Goal: Task Accomplishment & Management: Manage account settings

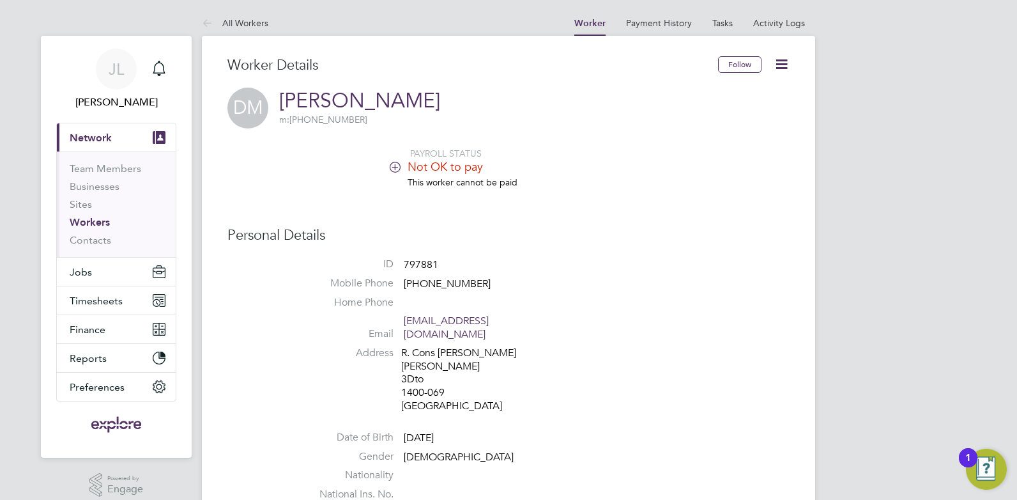
click at [96, 217] on link "Workers" at bounding box center [90, 222] width 40 height 12
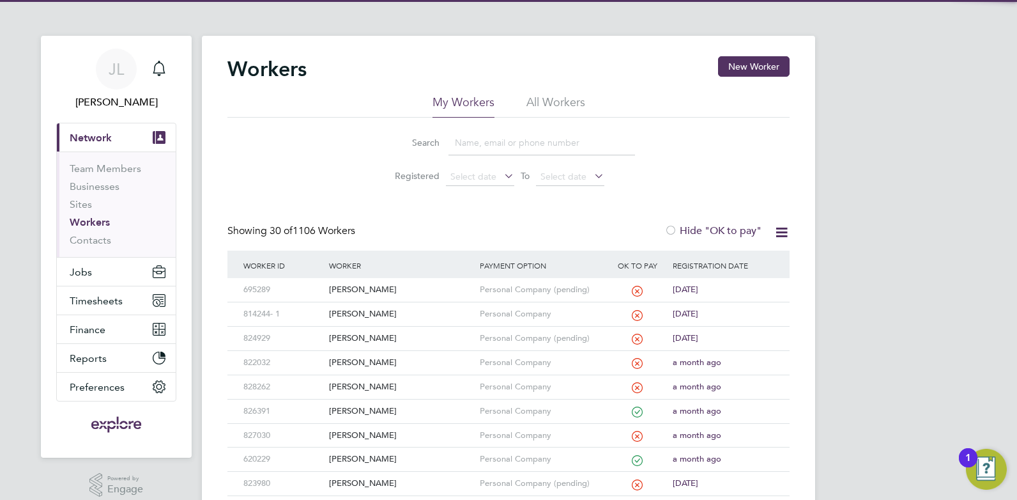
click at [477, 135] on input at bounding box center [541, 142] width 187 height 25
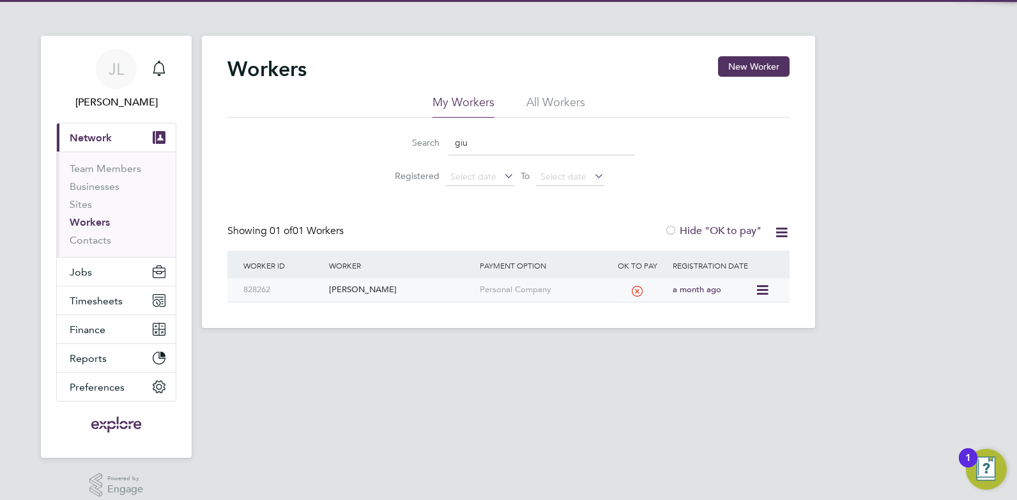
type input "giu"
click at [390, 290] on div "[PERSON_NAME]" at bounding box center [401, 290] width 150 height 24
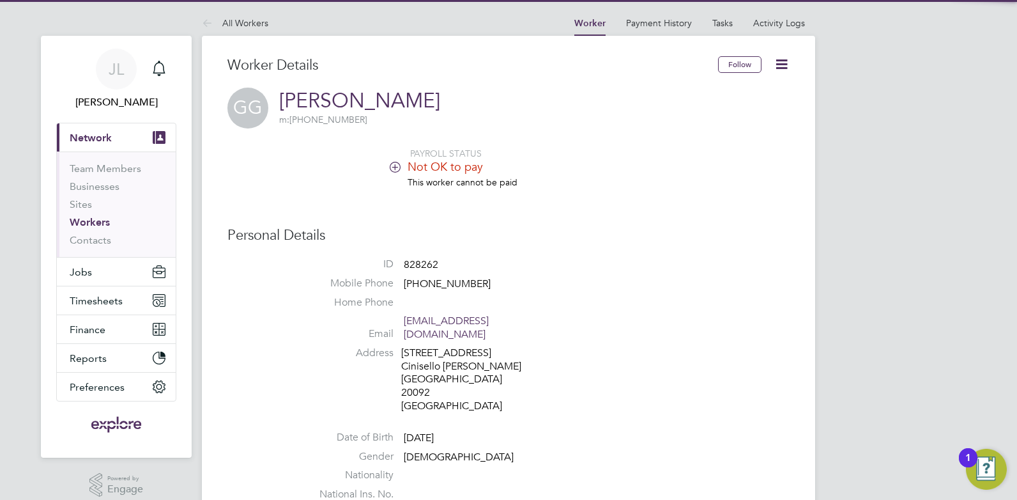
click at [394, 162] on icon at bounding box center [395, 167] width 10 height 10
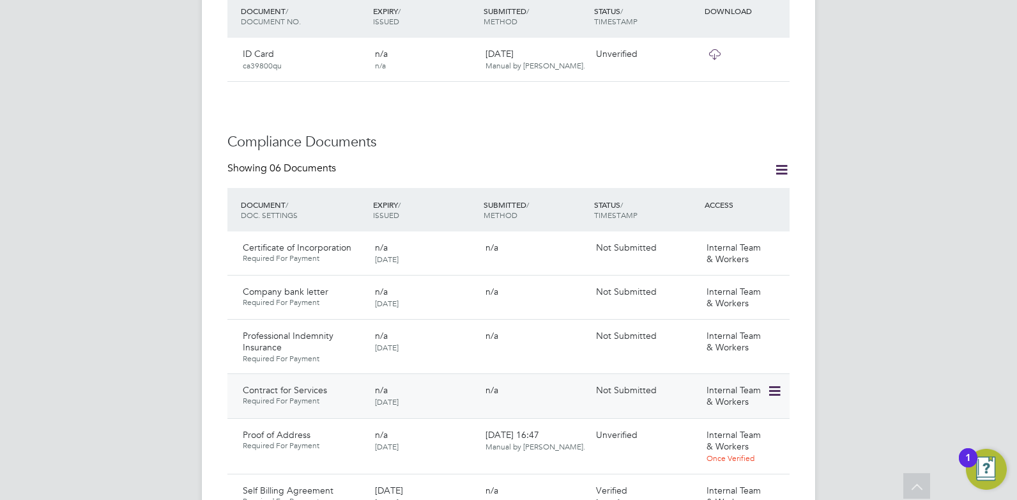
scroll to position [639, 0]
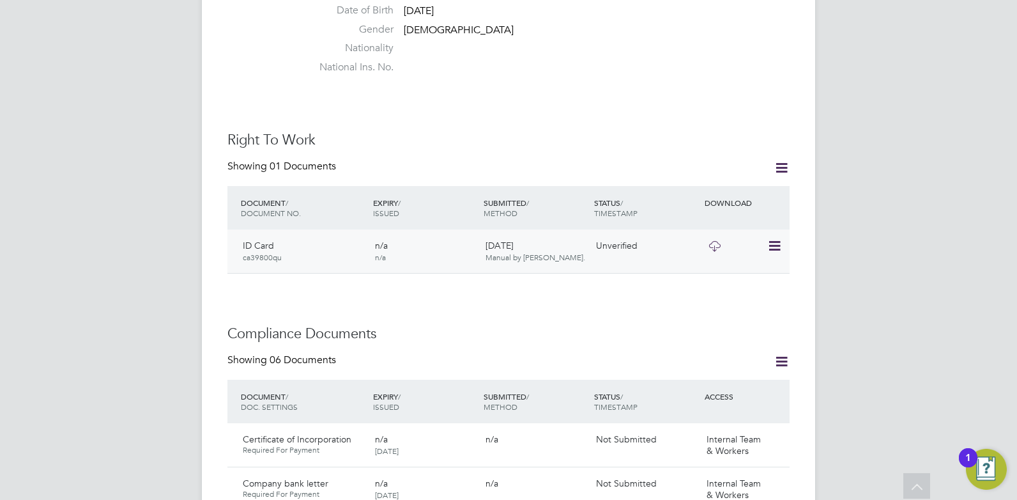
click at [715, 241] on icon at bounding box center [715, 246] width 16 height 10
click at [774, 238] on icon at bounding box center [773, 245] width 13 height 15
click at [735, 263] on li "Verify Document" at bounding box center [733, 264] width 94 height 18
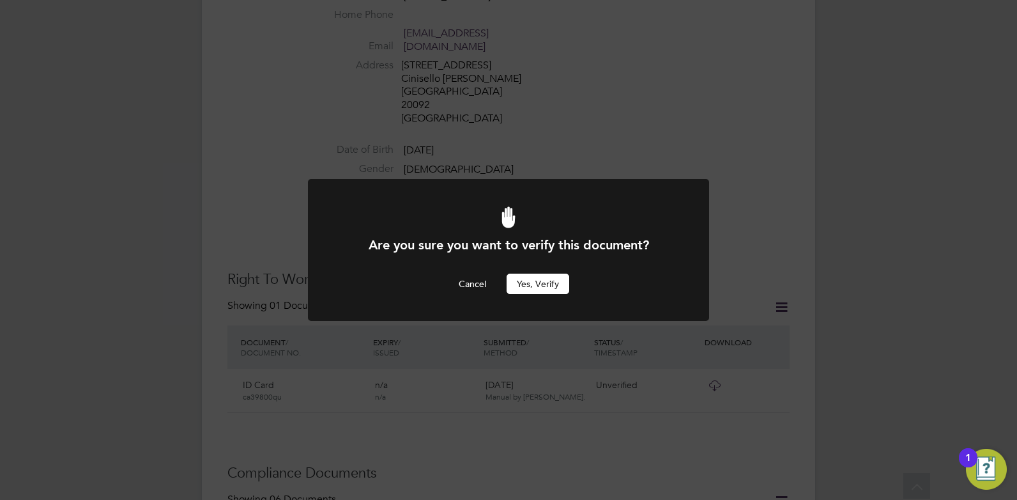
scroll to position [0, 0]
click at [561, 273] on button "Yes, verify" at bounding box center [538, 283] width 63 height 20
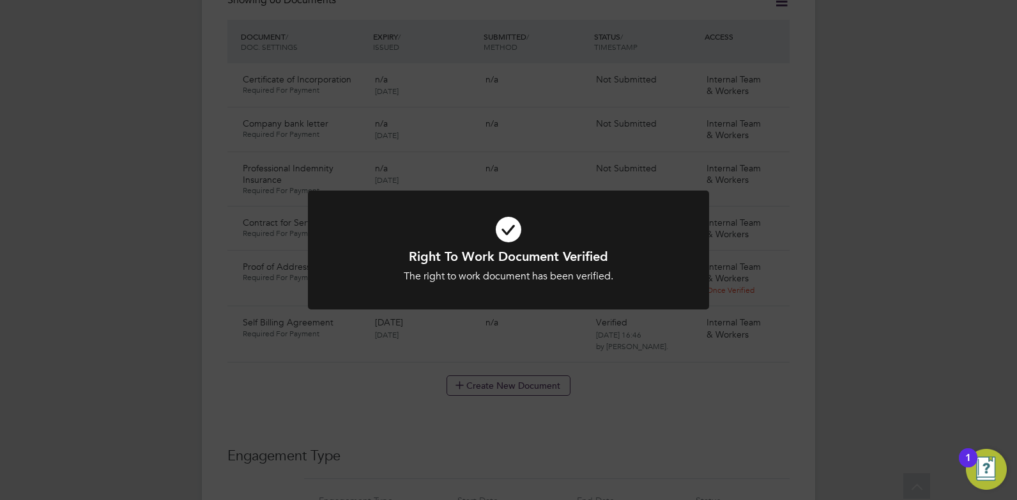
scroll to position [987, 0]
click at [736, 271] on div "Right To Work Document Verified The right to work document has been verified. C…" at bounding box center [508, 250] width 1017 height 500
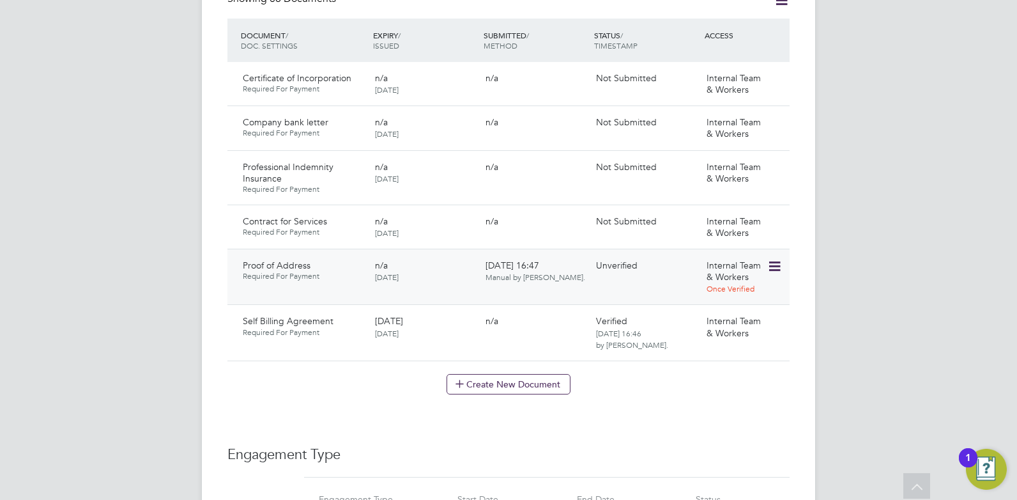
click at [770, 259] on icon at bounding box center [773, 266] width 13 height 15
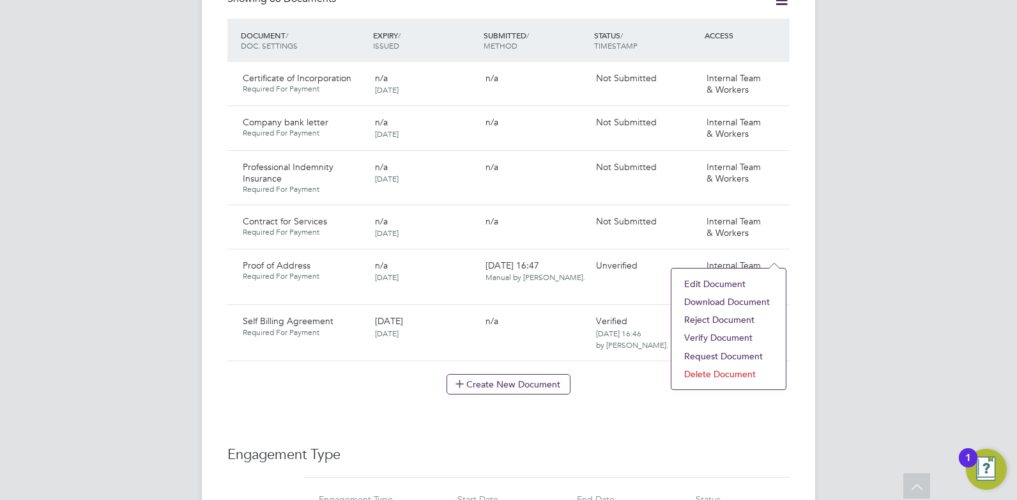
click at [728, 300] on li "Download Document" at bounding box center [729, 302] width 102 height 18
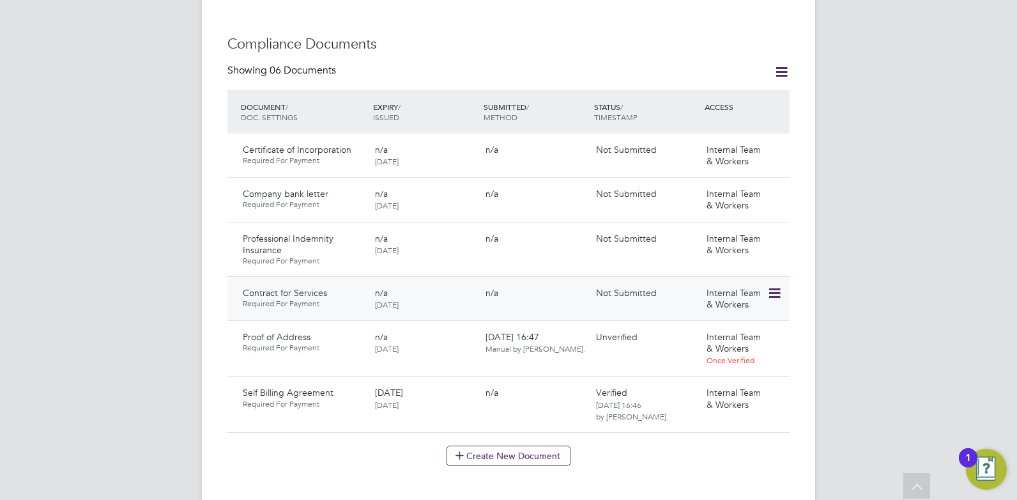
scroll to position [1051, 0]
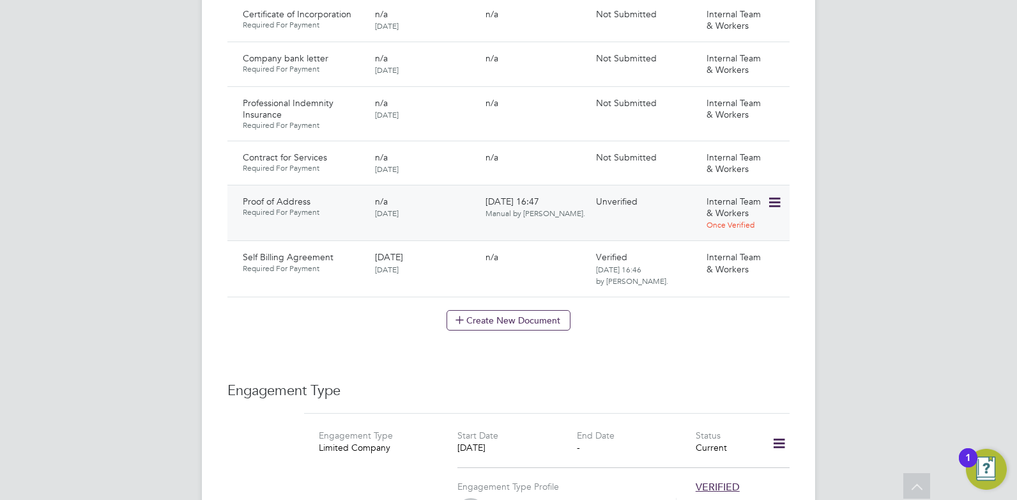
click at [778, 195] on icon at bounding box center [773, 202] width 13 height 15
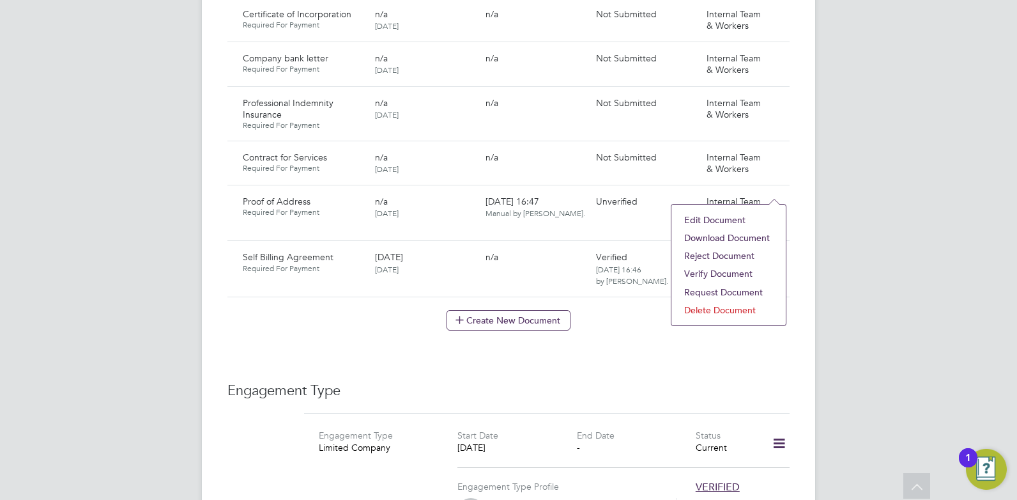
click at [723, 272] on li "Verify Document" at bounding box center [729, 273] width 102 height 18
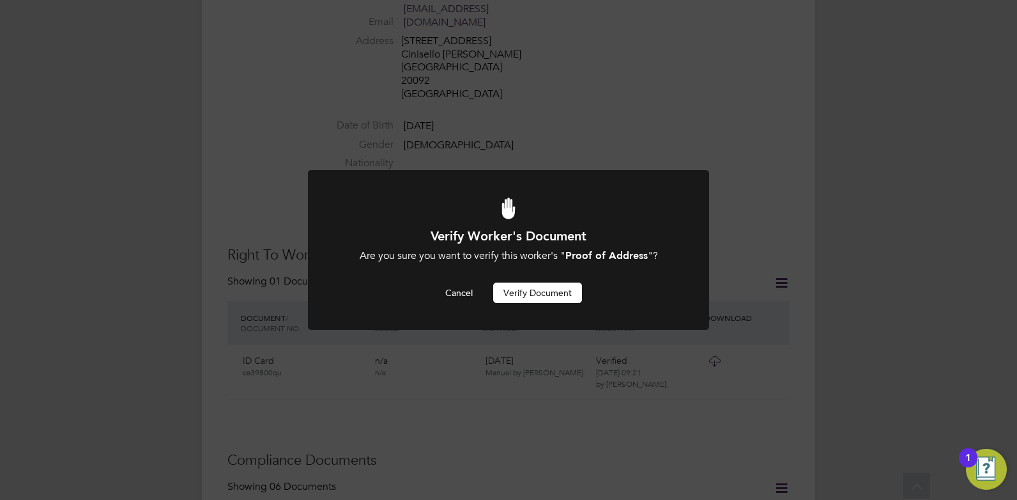
scroll to position [0, 0]
click at [559, 290] on button "Verify Document" at bounding box center [537, 292] width 89 height 20
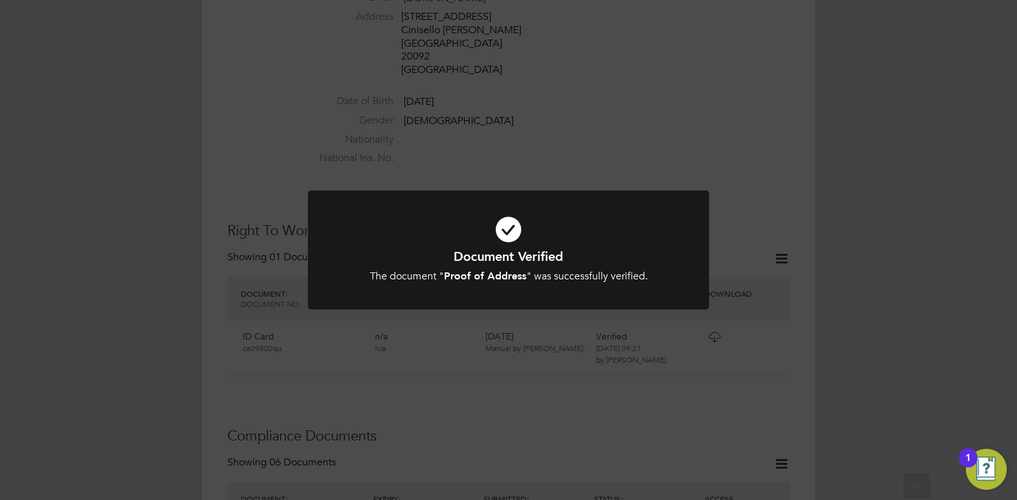
click at [560, 382] on div "Document Verified The document " Proof of Address " was successfully verified. …" at bounding box center [508, 250] width 1017 height 500
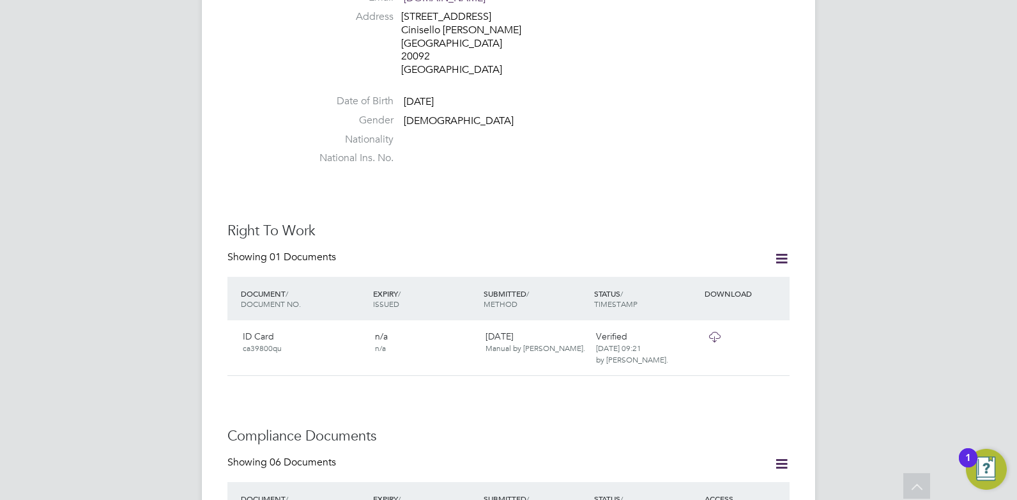
scroll to position [52, 0]
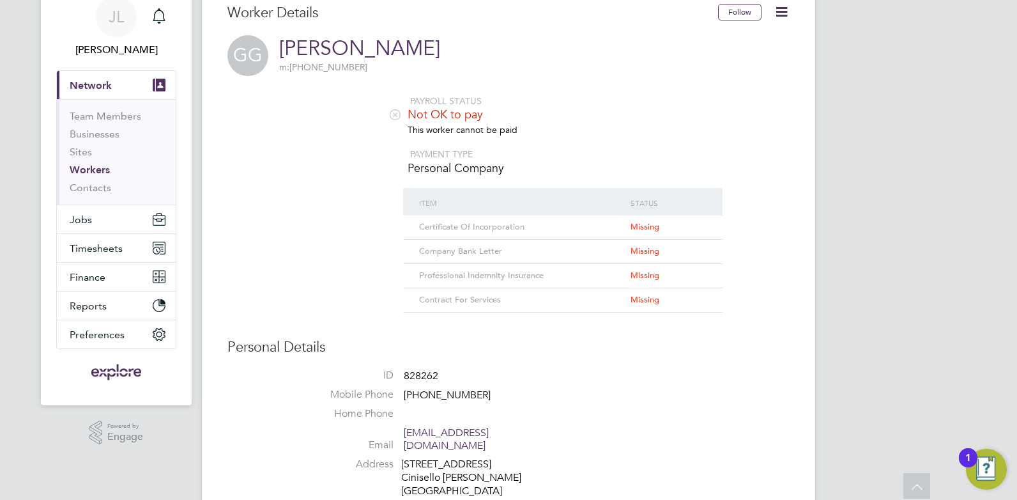
click at [277, 202] on div "PAYROLL STATUS Not OK to pay This worker cannot be paid PAYMENT TYPE Personal C…" at bounding box center [508, 203] width 562 height 217
